Goal: Task Accomplishment & Management: Manage account settings

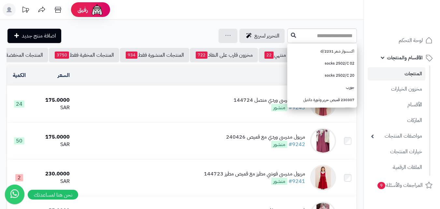
click at [287, 35] on input "text" at bounding box center [322, 35] width 70 height 15
click at [307, 8] on header "رفيق ! الطلبات معالجة مكتمل إرجاع المنتجات العملاء المتواجدون الان 20110 عملاء …" at bounding box center [220, 10] width 440 height 20
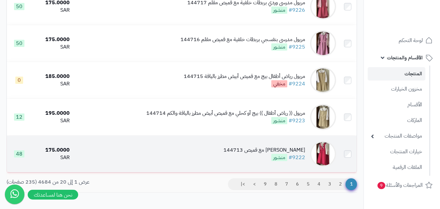
scroll to position [687, 0]
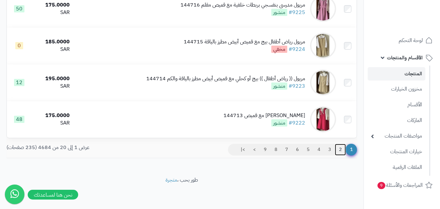
click at [337, 147] on link "2" at bounding box center [340, 149] width 11 height 12
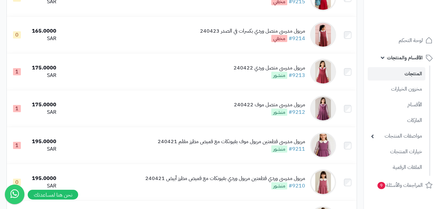
scroll to position [358, 0]
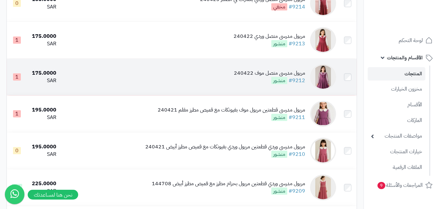
click at [327, 84] on img at bounding box center [323, 77] width 26 height 26
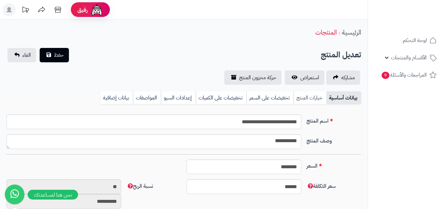
type input "******"
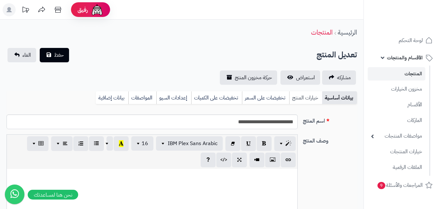
scroll to position [54, 0]
click at [309, 95] on link "خيارات المنتج" at bounding box center [305, 97] width 33 height 13
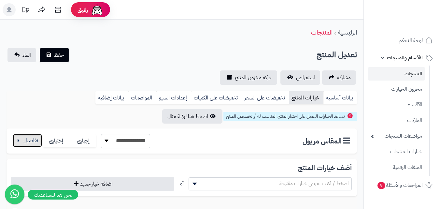
click at [15, 142] on button "button" at bounding box center [27, 140] width 29 height 13
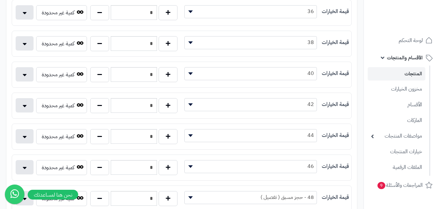
scroll to position [195, 0]
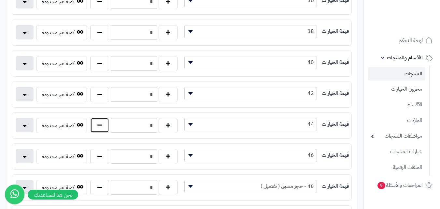
click at [103, 128] on button "button" at bounding box center [99, 124] width 19 height 15
type input "*"
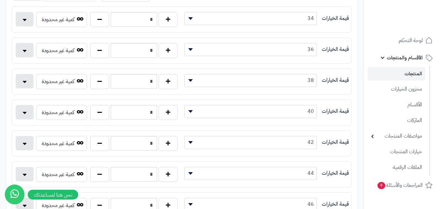
scroll to position [0, 0]
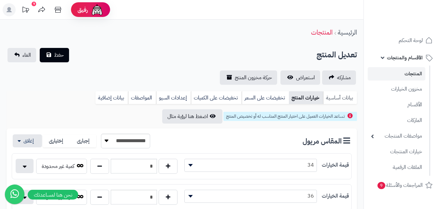
click at [347, 102] on link "بيانات أساسية" at bounding box center [340, 97] width 34 height 13
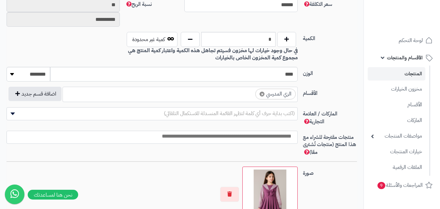
scroll to position [297, 0]
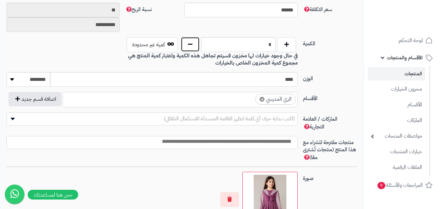
click at [196, 45] on button "button" at bounding box center [190, 44] width 19 height 15
type input "*"
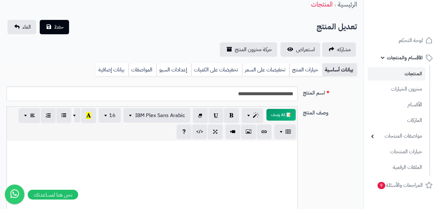
scroll to position [0, 0]
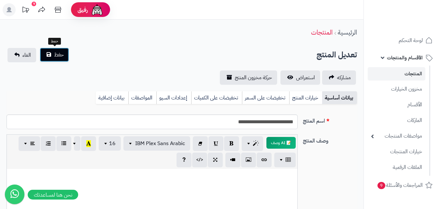
click at [61, 53] on span "حفظ" at bounding box center [59, 55] width 10 height 8
